Goal: Information Seeking & Learning: Learn about a topic

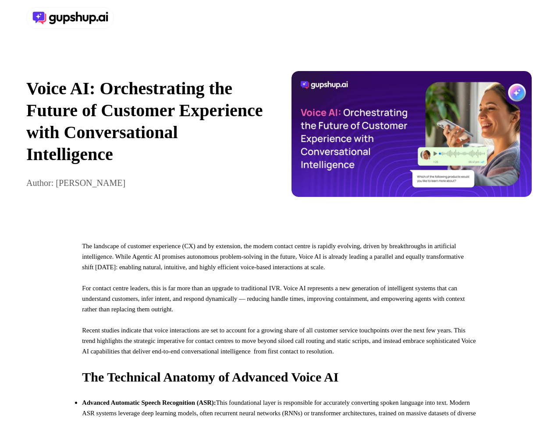
click at [279, 18] on div at bounding box center [279, 18] width 558 height 36
click at [151, 18] on div at bounding box center [150, 18] width 249 height 22
click at [279, 138] on div "Voice AI: Orchestrating the Future of Customer Experience with Conversational I…" at bounding box center [279, 134] width 558 height 196
click at [146, 138] on p "Voice AI: Orchestrating the Future of Customer Experience with Conversational I…" at bounding box center [146, 122] width 241 height 88
click at [412, 138] on img at bounding box center [411, 134] width 241 height 126
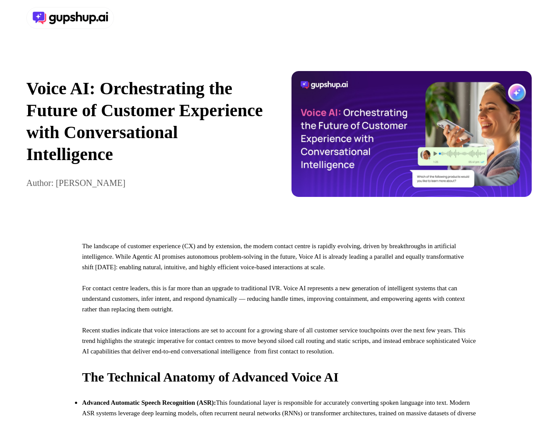
click at [279, 325] on p "For contact centre leaders, this is far more than an upgrade to traditional IVR…" at bounding box center [279, 304] width 394 height 42
